Goal: Information Seeking & Learning: Find specific page/section

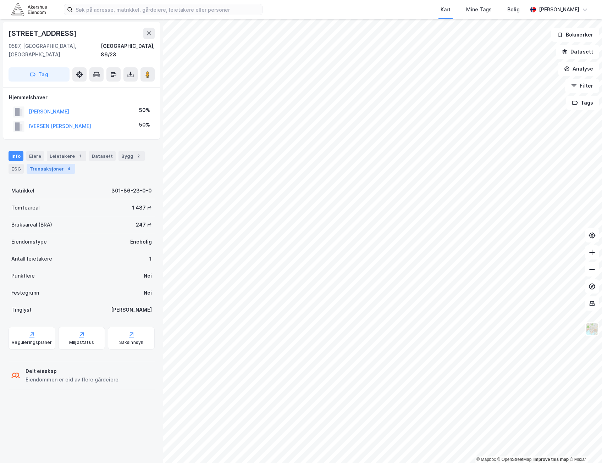
click at [67, 165] on div "4" at bounding box center [68, 168] width 7 height 7
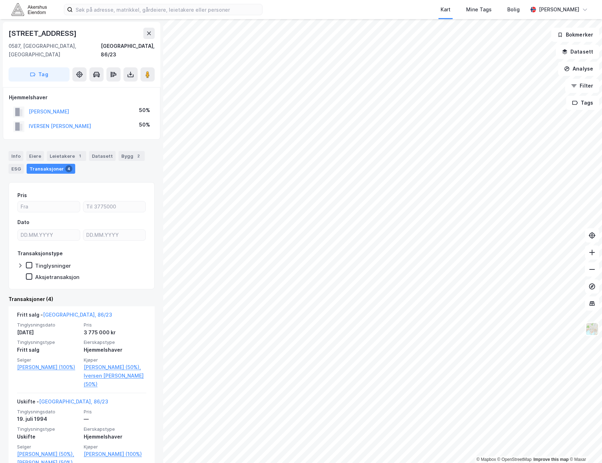
click at [7, 146] on div "Info Eiere Leietakere 1 Datasett Bygg 2 ESG Transaksjoner 4" at bounding box center [81, 160] width 163 height 34
click at [19, 151] on div "Info" at bounding box center [16, 156] width 15 height 10
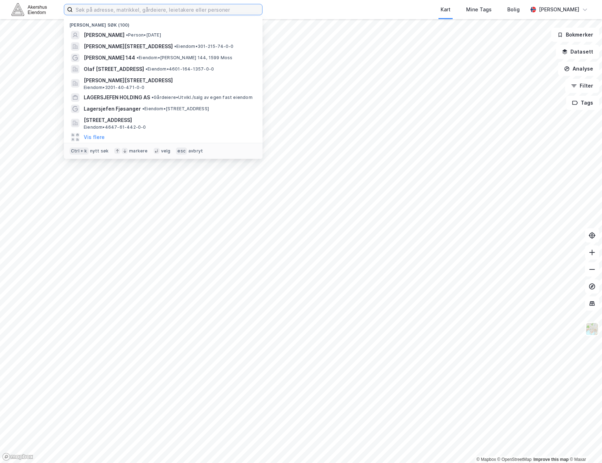
click at [185, 7] on input at bounding box center [167, 9] width 189 height 11
paste input "o [STREET_ADDRESS]"
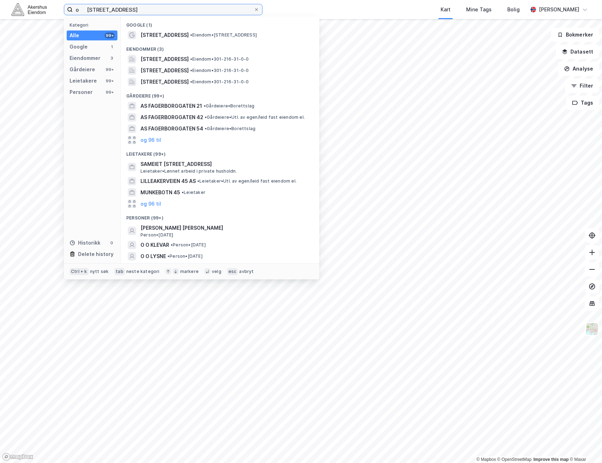
drag, startPoint x: 85, startPoint y: 8, endPoint x: 15, endPoint y: 8, distance: 69.5
click at [15, 8] on div "o [STREET_ADDRESS] Kategori Alle 99+ Google 1 Eiendommer 3 Gårdeiere 99+ Leieta…" at bounding box center [301, 9] width 602 height 19
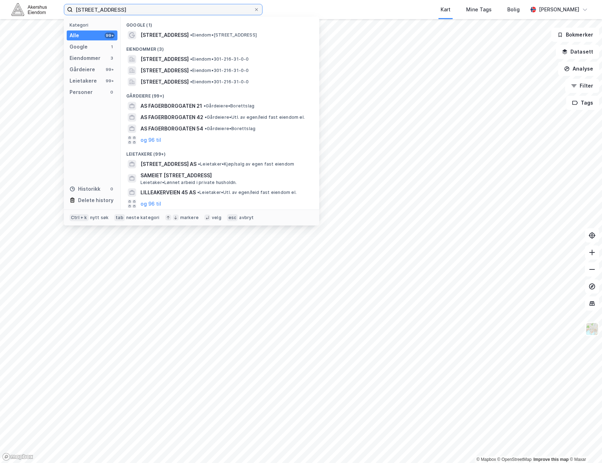
type input "[STREET_ADDRESS]"
click at [189, 62] on span "[STREET_ADDRESS]" at bounding box center [164, 59] width 48 height 9
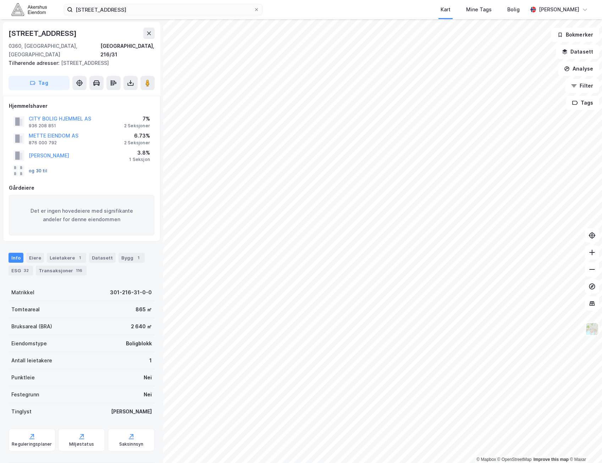
click at [0, 0] on button "og 30 til" at bounding box center [0, 0] width 0 height 0
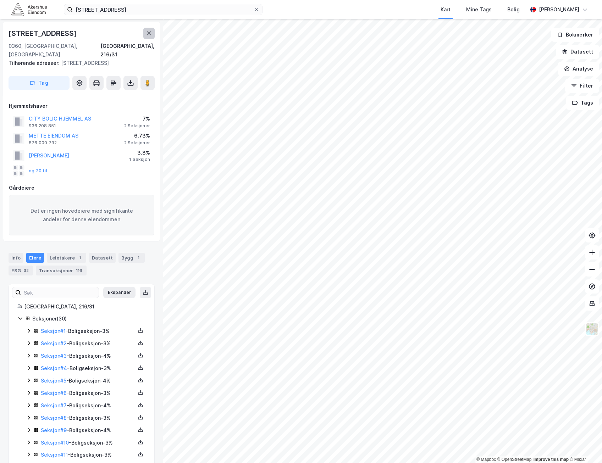
click at [154, 35] on button at bounding box center [148, 33] width 11 height 11
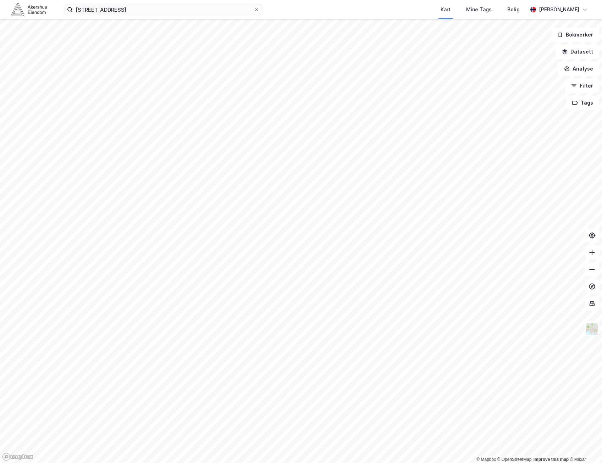
click at [397, 0] on html "[STREET_ADDRESS] Kart Mine Tags Bolig [PERSON_NAME] © Mapbox © OpenStreetMap Im…" at bounding box center [301, 231] width 602 height 463
